Goal: Task Accomplishment & Management: Complete application form

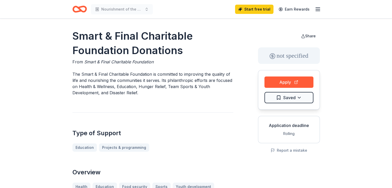
click at [319, 10] on icon "button" at bounding box center [318, 9] width 6 height 6
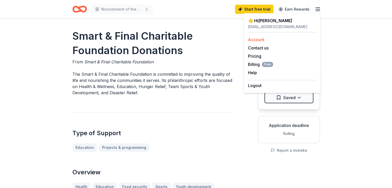
click at [261, 41] on link "Account" at bounding box center [256, 39] width 16 height 5
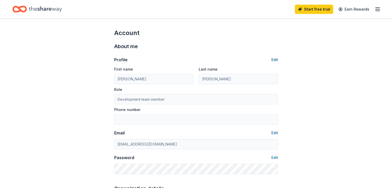
click at [275, 59] on button "Edit" at bounding box center [275, 60] width 7 height 6
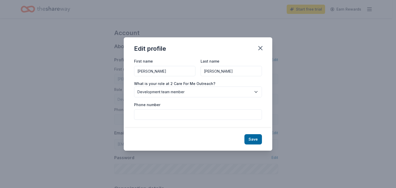
drag, startPoint x: 159, startPoint y: 69, endPoint x: 123, endPoint y: 69, distance: 36.1
click at [123, 69] on div "Edit profile First name Arely Last name Reyes What is your role at 2 Care For M…" at bounding box center [198, 94] width 396 height 188
type input "Rochelle"
type input "Watson"
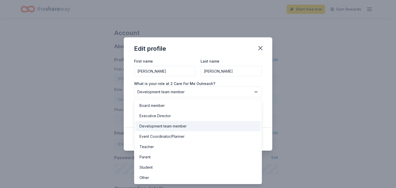
click at [187, 90] on span "Development team member" at bounding box center [195, 92] width 114 height 6
click at [164, 117] on div "Executive Director" at bounding box center [155, 116] width 31 height 6
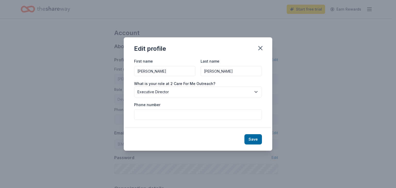
click at [219, 120] on input "Phone number" at bounding box center [198, 115] width 128 height 10
type input "(702) 623-9604"
click at [258, 139] on button "Save" at bounding box center [254, 139] width 18 height 10
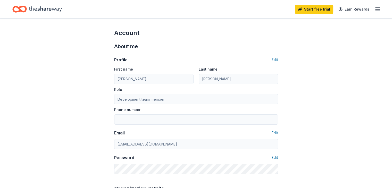
type input "Rochelle"
type input "Watson"
type input "Executive Director"
type input "(702) 623-9604"
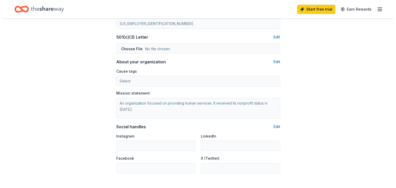
scroll to position [291, 0]
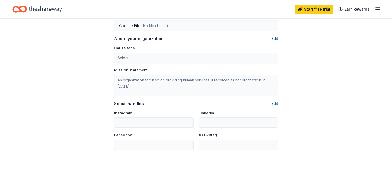
click at [277, 39] on button "Edit" at bounding box center [275, 39] width 7 height 6
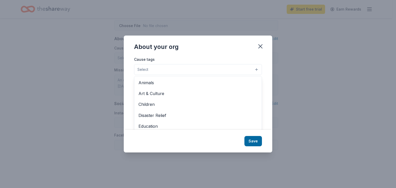
click at [189, 71] on button "Select" at bounding box center [198, 69] width 128 height 11
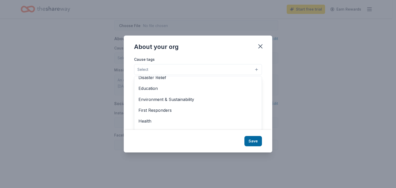
scroll to position [37, 0]
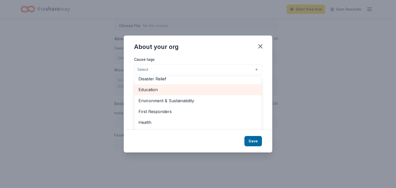
click at [167, 88] on span "Education" at bounding box center [198, 89] width 119 height 7
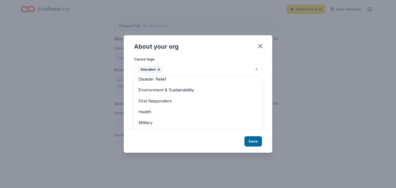
click at [252, 141] on div "About your org Cause tags Education Animals Art & Culture Children Disaster Rel…" at bounding box center [198, 94] width 149 height 118
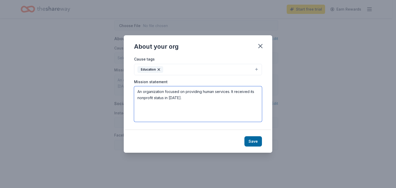
drag, startPoint x: 189, startPoint y: 101, endPoint x: 110, endPoint y: 69, distance: 84.6
click at [110, 69] on div "About your org Cause tags Education Mission statement An organization focused o…" at bounding box center [198, 94] width 396 height 188
paste textarea "Our mission is to strengthen and support Title I elementary schools through clo…"
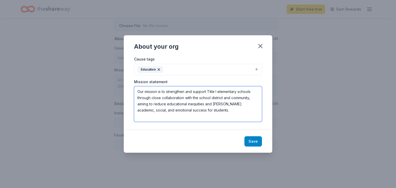
type textarea "Our mission is to strengthen and support Title I elementary schools through clo…"
click at [256, 143] on button "Save" at bounding box center [254, 142] width 18 height 10
type textarea "Our mission is to strengthen and support Title I elementary schools through clo…"
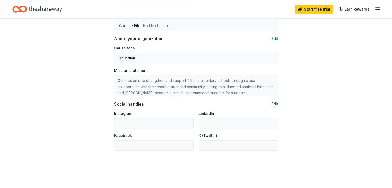
click at [275, 103] on button "Edit" at bounding box center [275, 104] width 7 height 6
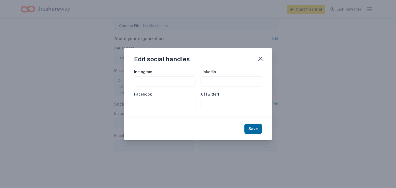
paste input "https://www.instagram.com/2_care_for_me_outreach/"
type input "https://www.instagram.com/2_care_for_me_outreach/"
click at [234, 80] on input "LinkedIn" at bounding box center [231, 82] width 61 height 10
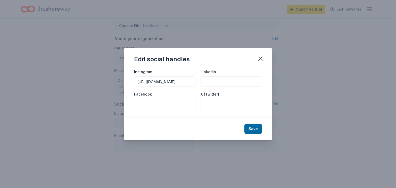
paste input "https://www.linkedin.com/company/98359440/admin/dashboard/"
type input "https://www.linkedin.com/company/98359440/admin/dashboard/"
click at [167, 103] on input "Facebook" at bounding box center [164, 104] width 61 height 10
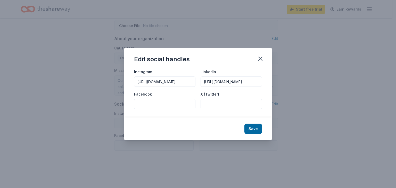
click at [142, 106] on input "Facebook" at bounding box center [164, 104] width 61 height 10
paste input "https://www.facebook.com/2careformeoutreach?mibextid=wwXIfr"
type input "https://www.facebook.com/2careformeoutreach?mibextid=wwXIfr"
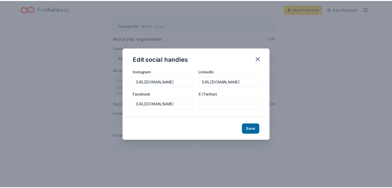
scroll to position [0, 0]
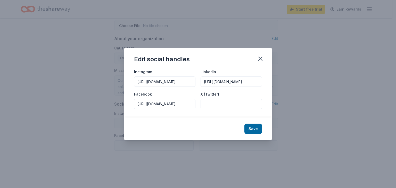
click at [218, 105] on input "X (Twitter)" at bounding box center [231, 104] width 61 height 10
click at [219, 104] on input "X (Twitter)" at bounding box center [231, 104] width 61 height 10
paste input "https://x.com/2careformenv"
type input "https://x.com/2careformenv"
click at [255, 127] on button "Save" at bounding box center [254, 129] width 18 height 10
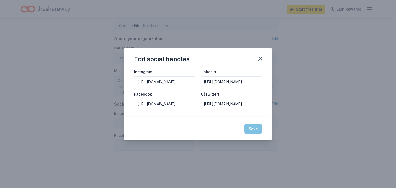
type input "https://www.instagram.com/2_care_for_me_outreach/"
type input "https://www.linkedin.com/company/98359440/admin/dashboard/"
type input "https://www.facebook.com/2careformeoutreach?mibextid=wwXIfr"
type input "https://x.com/2careformenv"
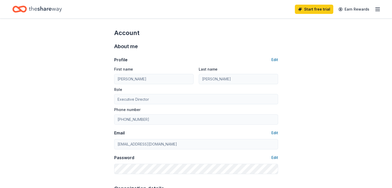
click at [53, 7] on icon "Home" at bounding box center [45, 9] width 33 height 11
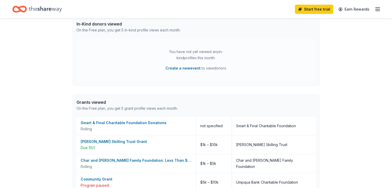
scroll to position [139, 0]
click at [98, 143] on div "[PERSON_NAME] Skilling Trust Grant" at bounding box center [136, 142] width 111 height 6
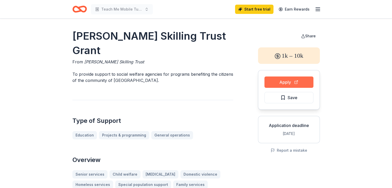
click at [284, 85] on button "Apply" at bounding box center [289, 82] width 49 height 11
